Goal: Information Seeking & Learning: Find specific fact

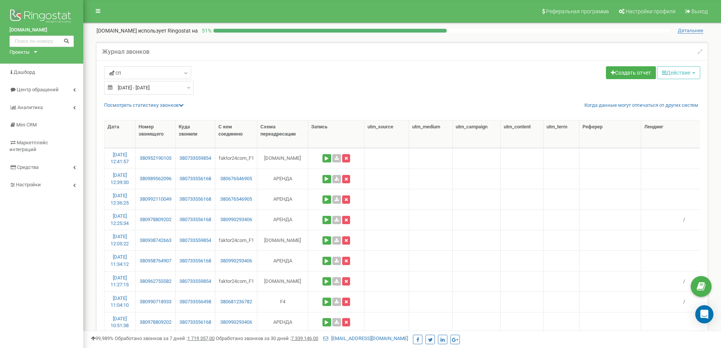
select select "50"
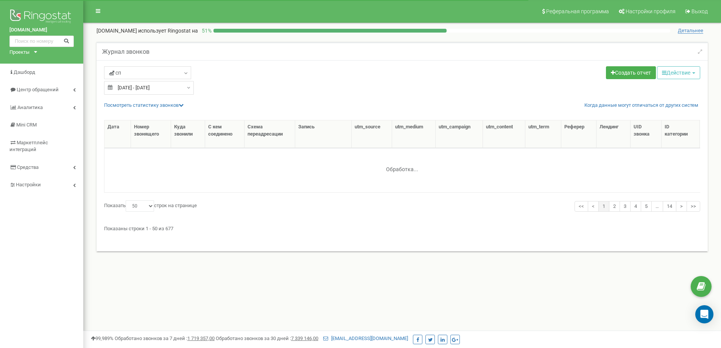
select select "50"
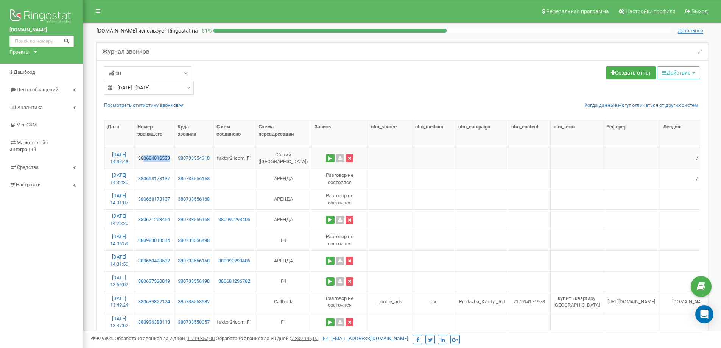
click at [145, 157] on td "380684016533" at bounding box center [154, 158] width 40 height 20
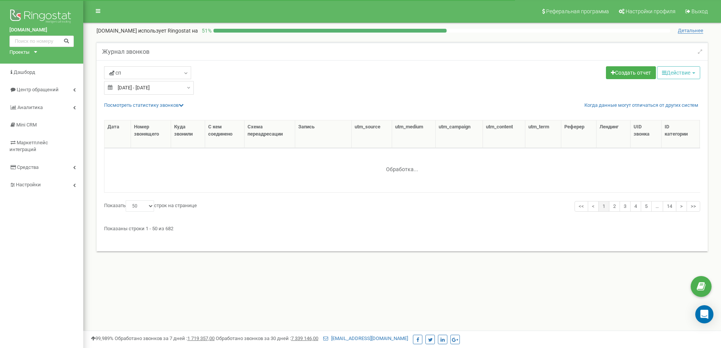
select select "50"
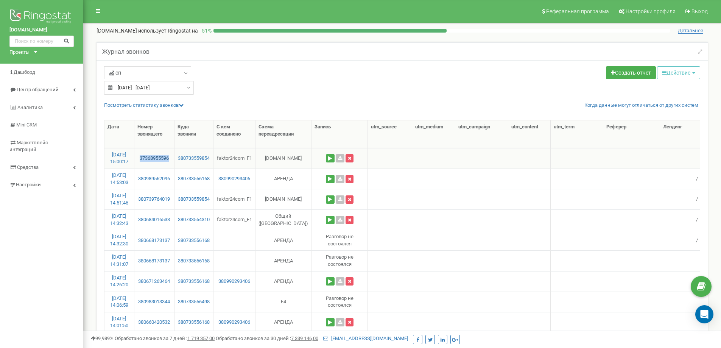
drag, startPoint x: 173, startPoint y: 157, endPoint x: 140, endPoint y: 155, distance: 33.7
click at [140, 155] on td "37368955596" at bounding box center [154, 158] width 40 height 20
copy link "37368955596"
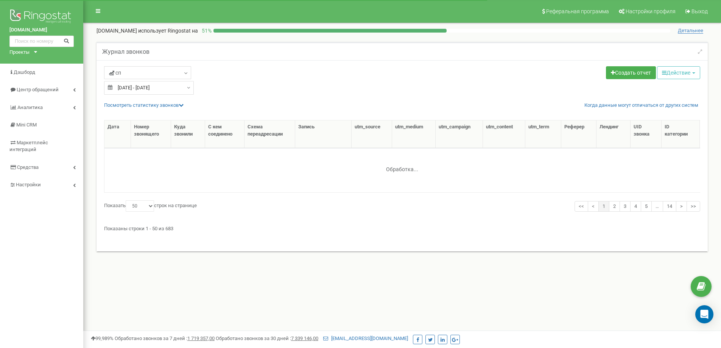
select select "50"
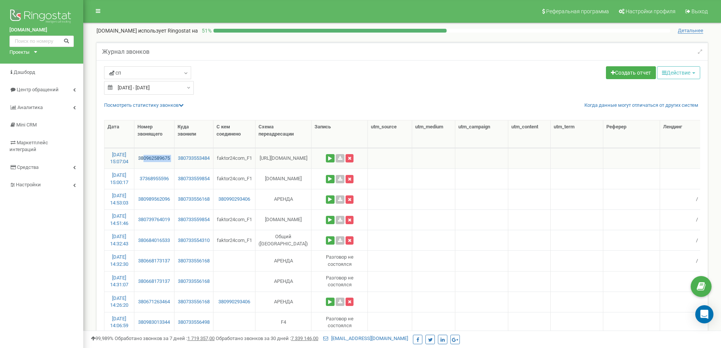
drag, startPoint x: 176, startPoint y: 151, endPoint x: 145, endPoint y: 160, distance: 33.0
copy link "0962589675"
